Goal: Check status: Check status

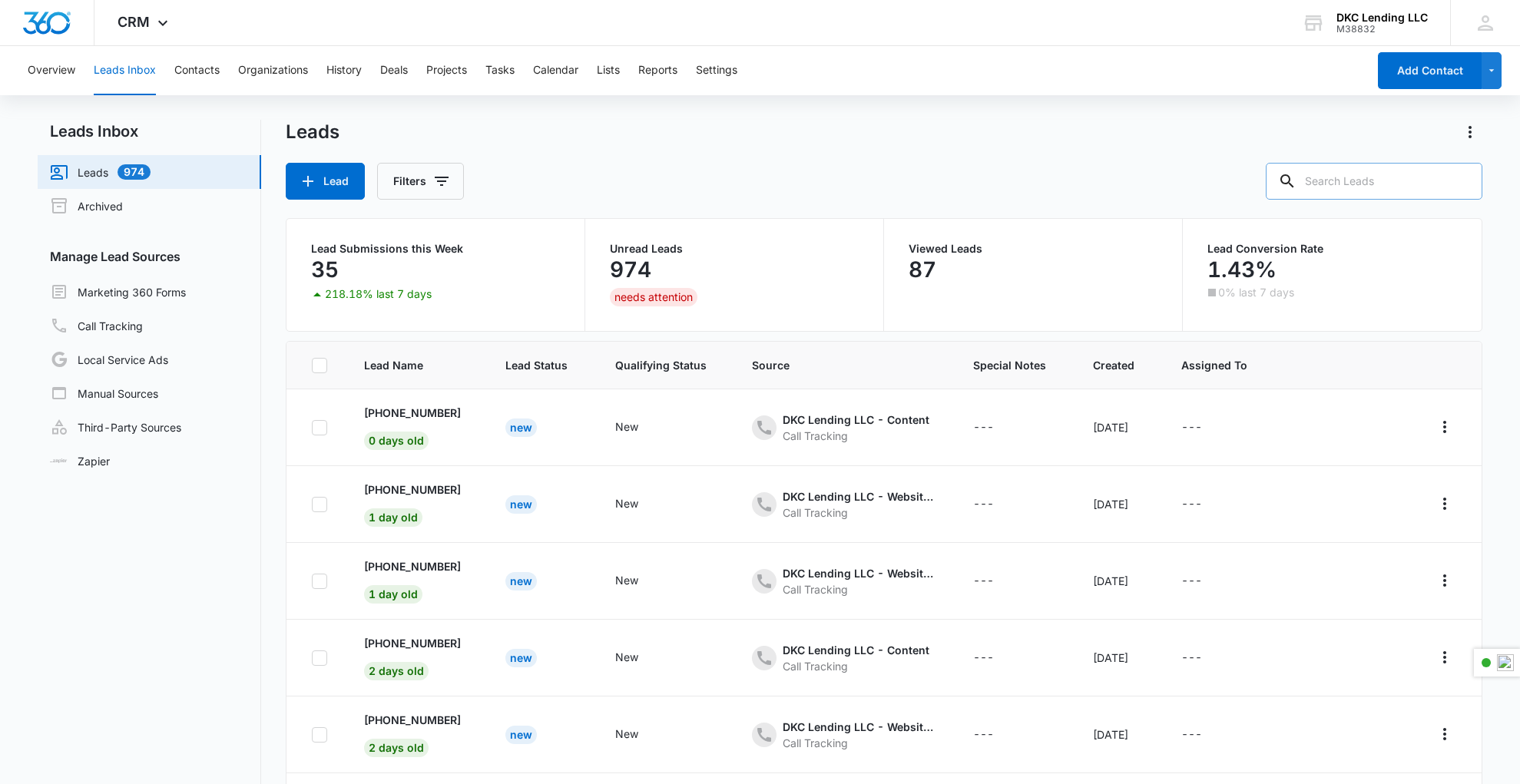
click at [1363, 178] on input "text" at bounding box center [1374, 181] width 217 height 37
type input "3527703003"
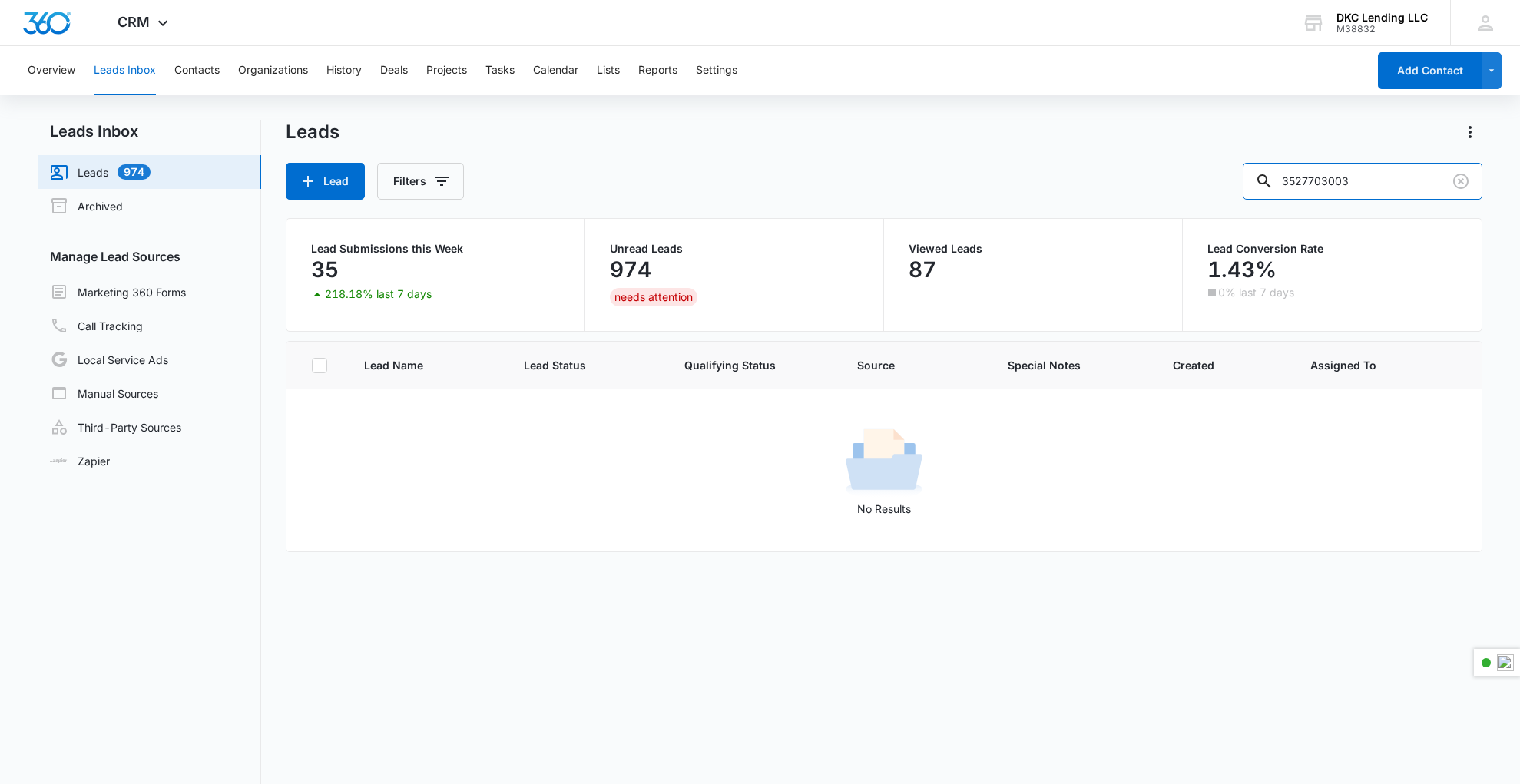
scroll to position [3, 0]
